Goal: Task Accomplishment & Management: Manage account settings

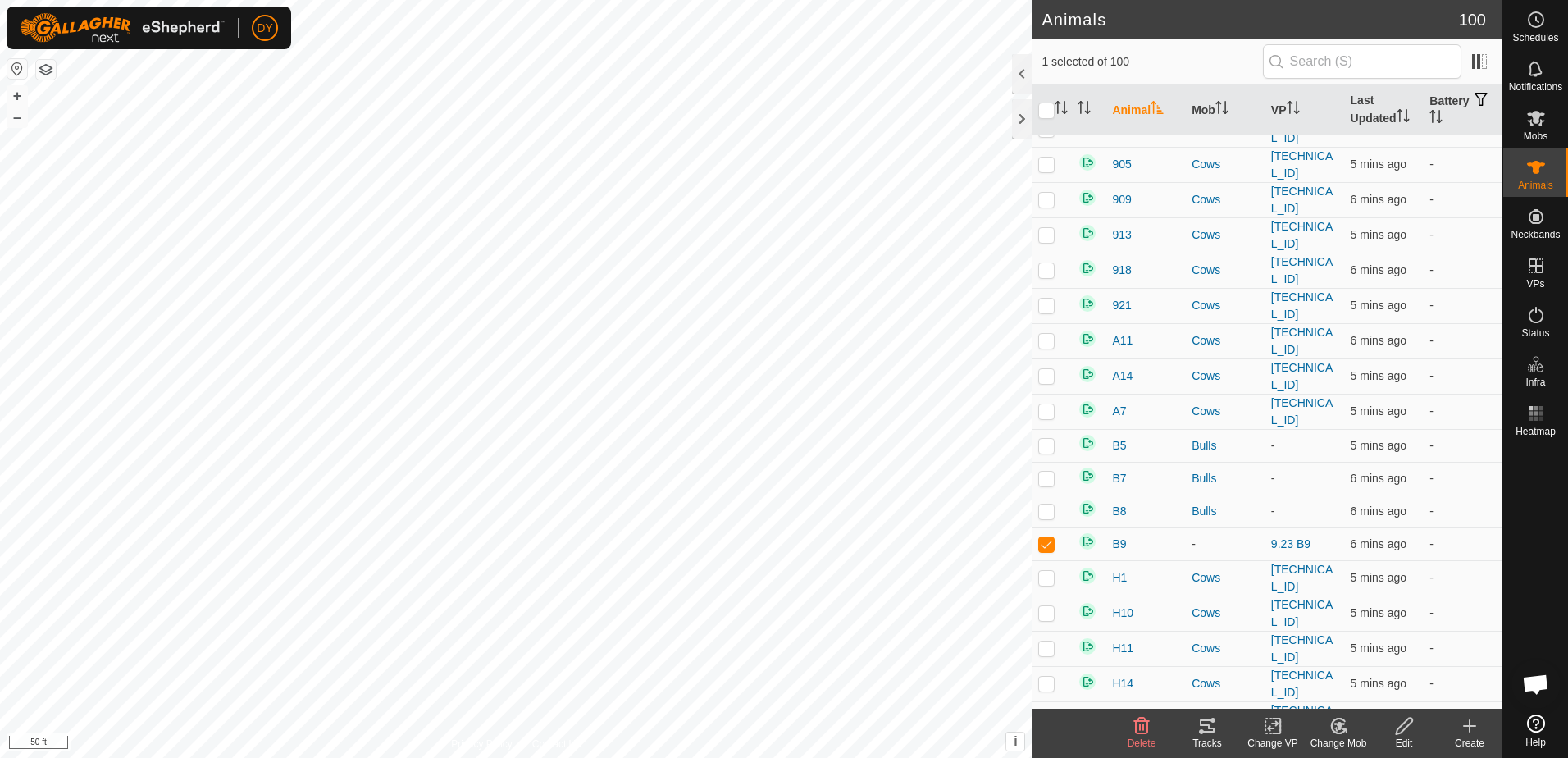
scroll to position [2543, 0]
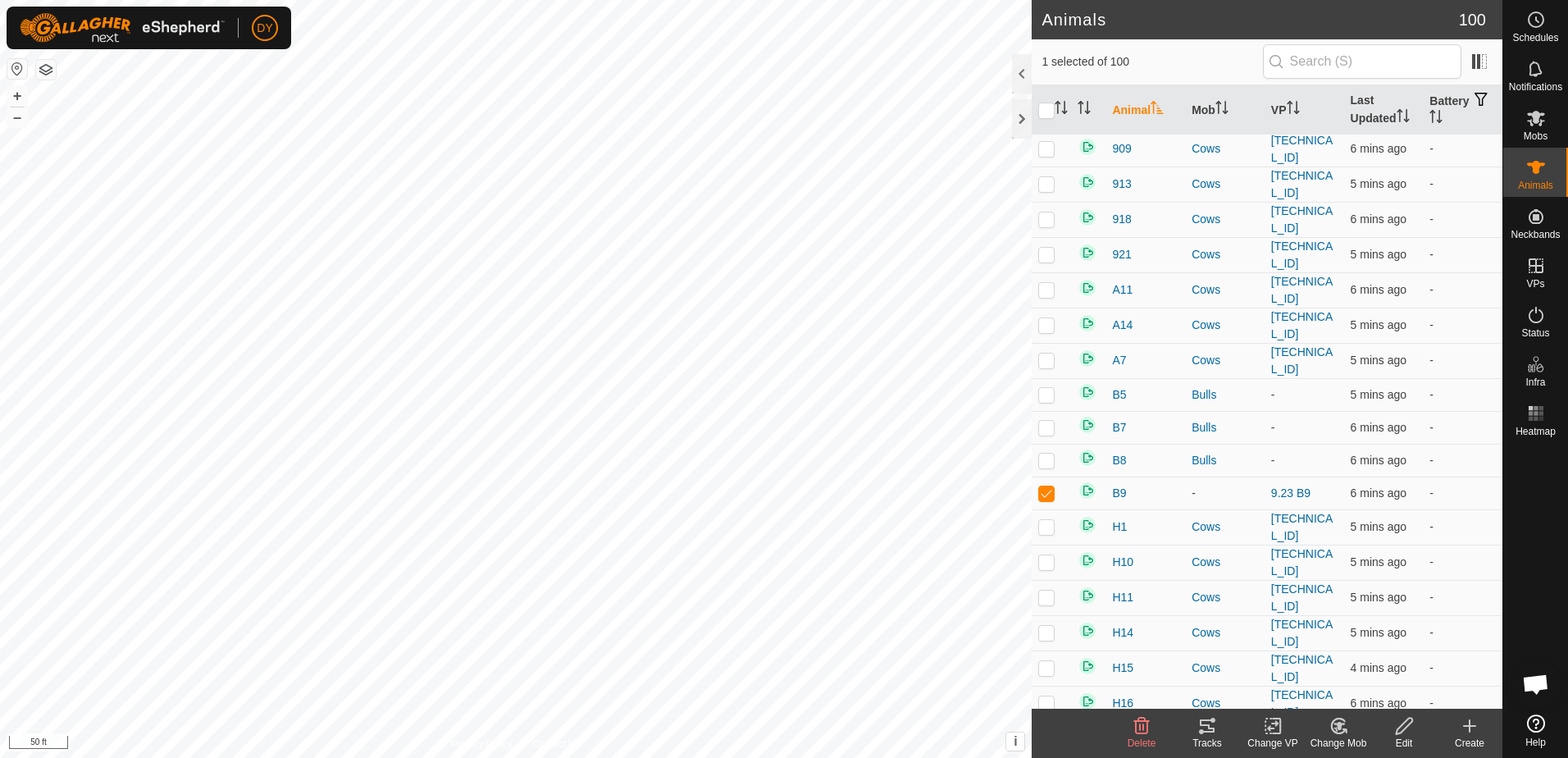
click at [1270, 724] on icon at bounding box center [1273, 726] width 21 height 20
click at [1276, 688] on link "Turn Off VP" at bounding box center [1322, 690] width 162 height 33
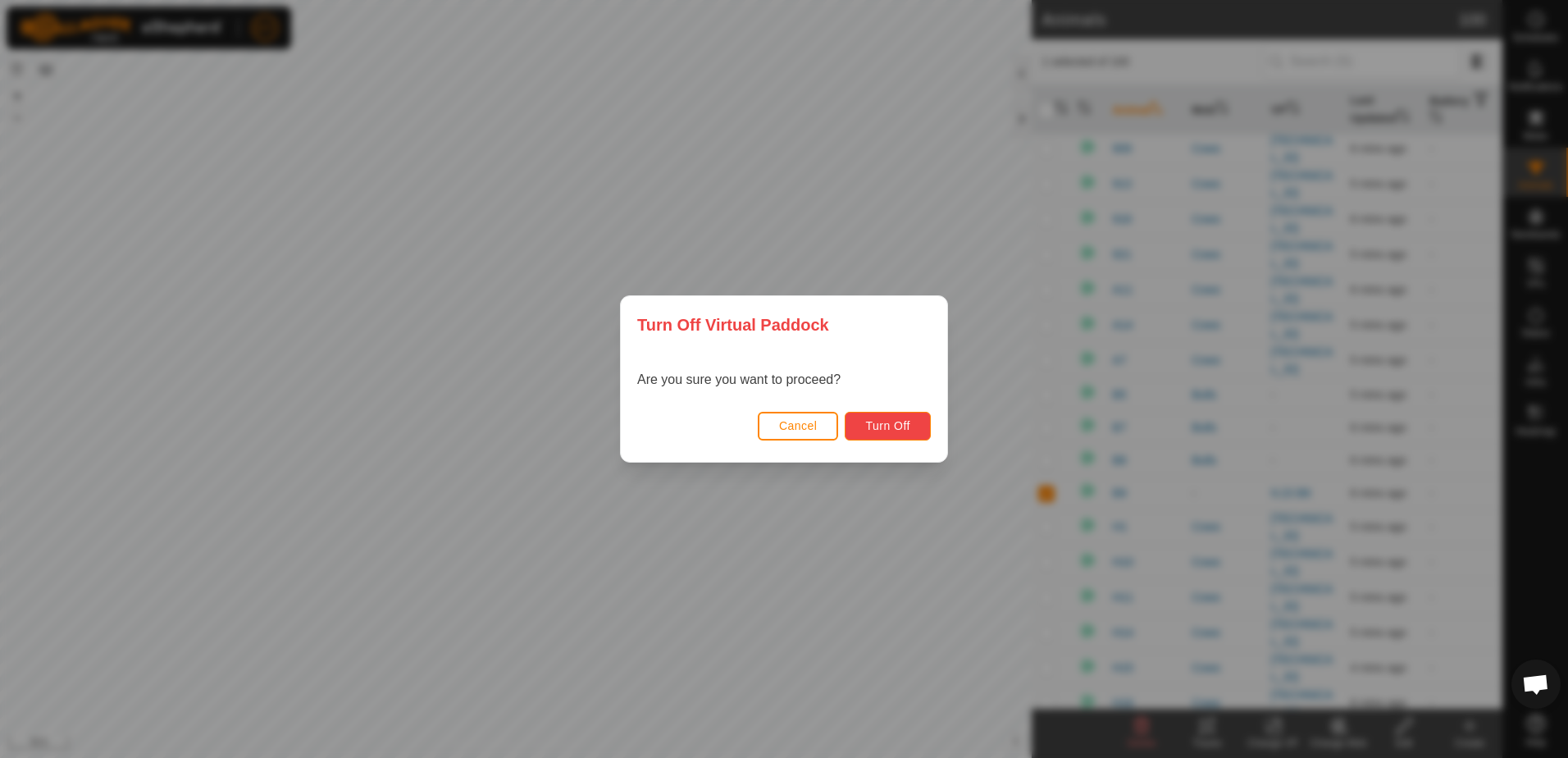
click at [900, 432] on span "Turn Off" at bounding box center [888, 426] width 45 height 13
